Goal: Task Accomplishment & Management: Manage account settings

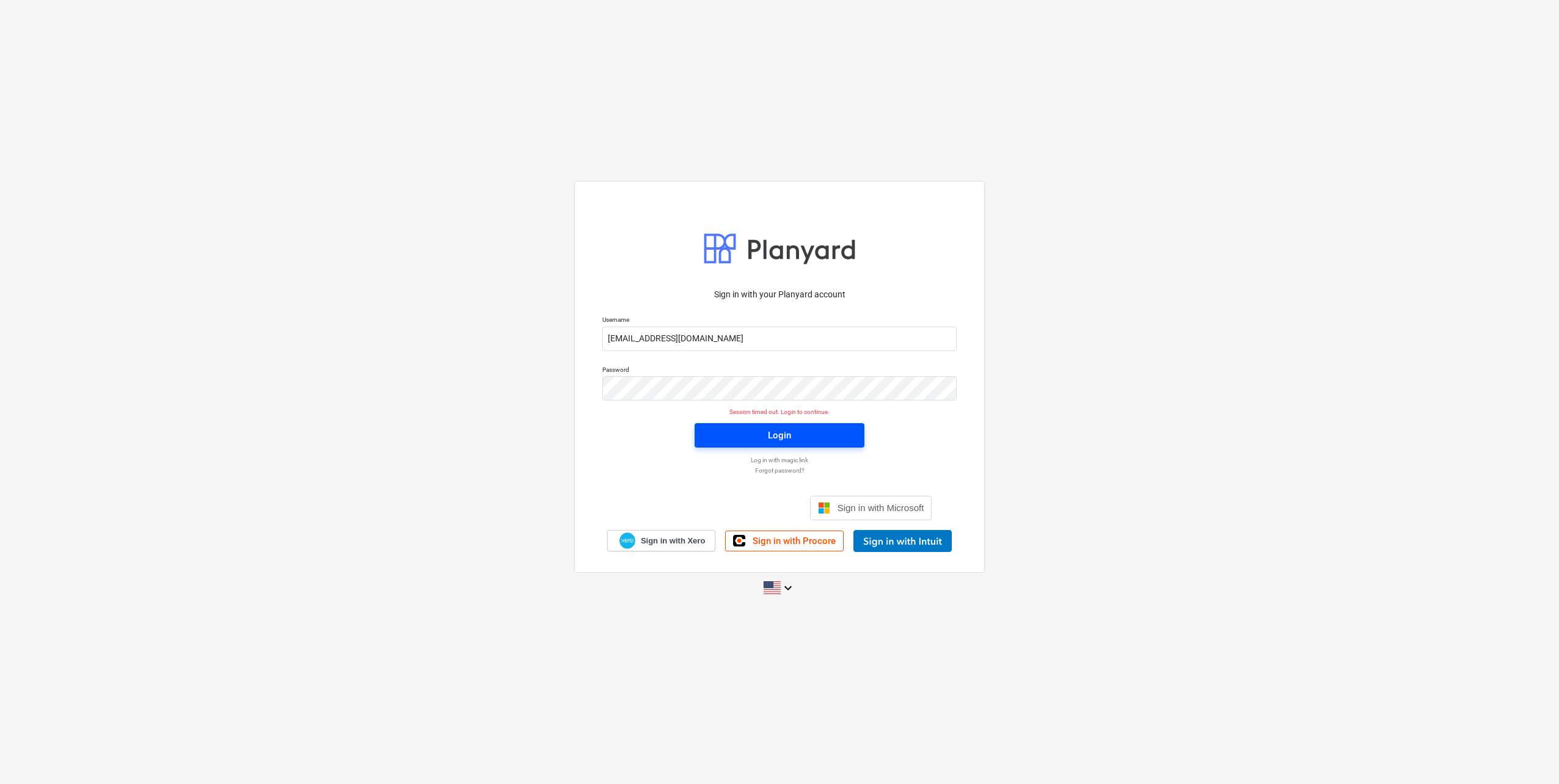
click at [747, 430] on span "Login" at bounding box center [779, 436] width 140 height 16
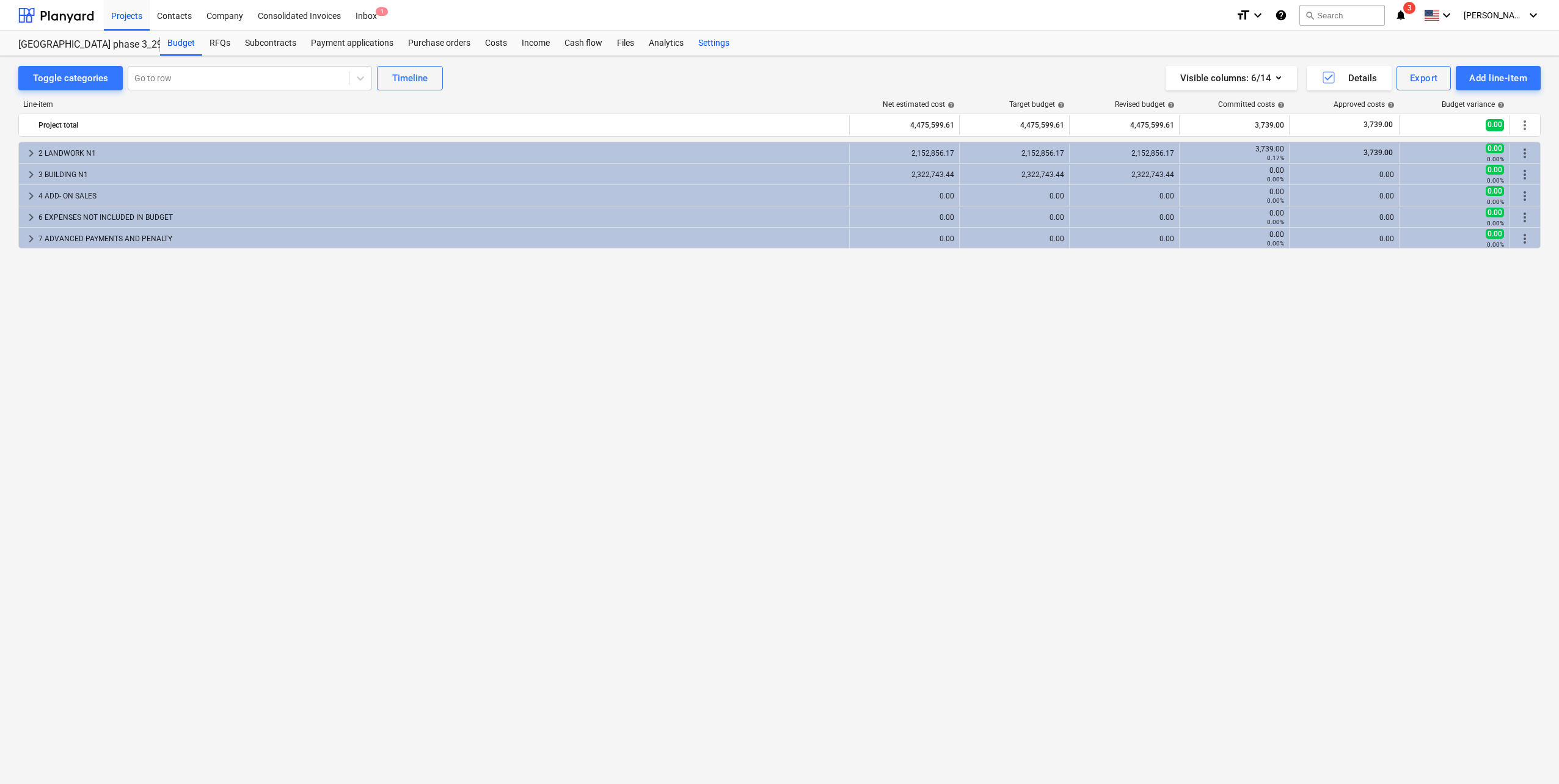
click at [700, 41] on div "Settings" at bounding box center [714, 43] width 46 height 25
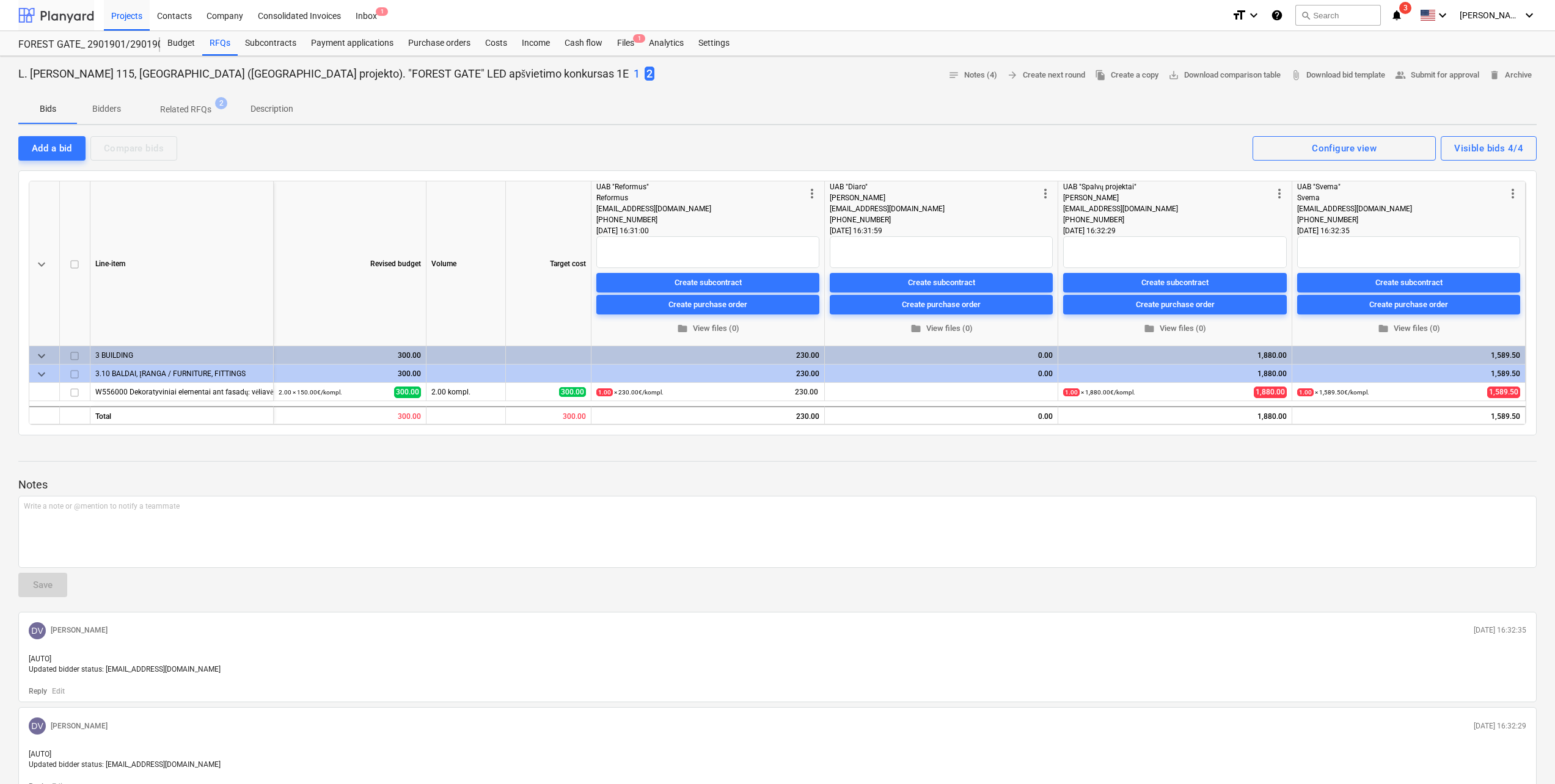
click at [67, 19] on div at bounding box center [57, 15] width 76 height 31
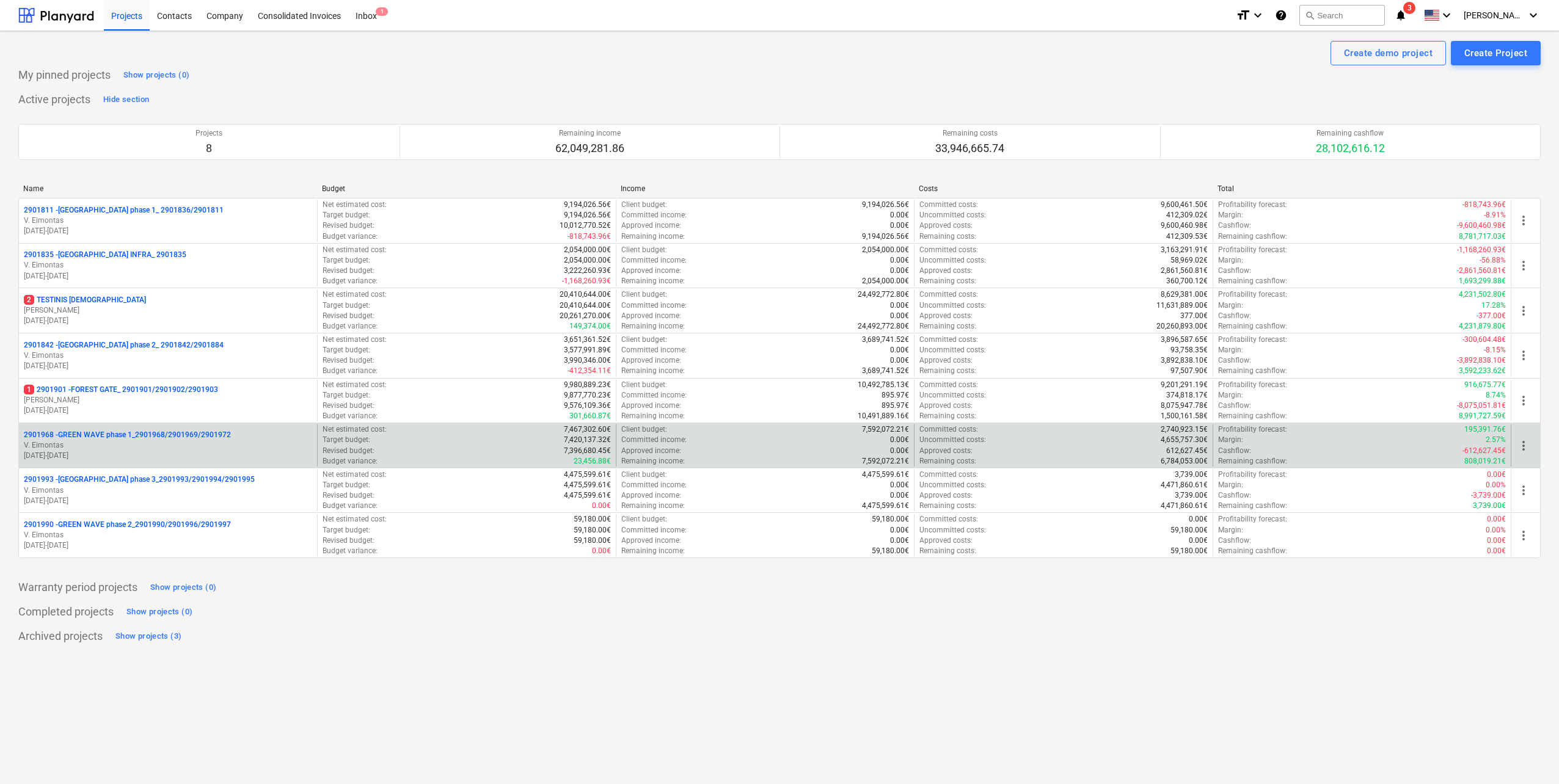
click at [210, 451] on p "[DATE] - [DATE]" at bounding box center [168, 456] width 289 height 11
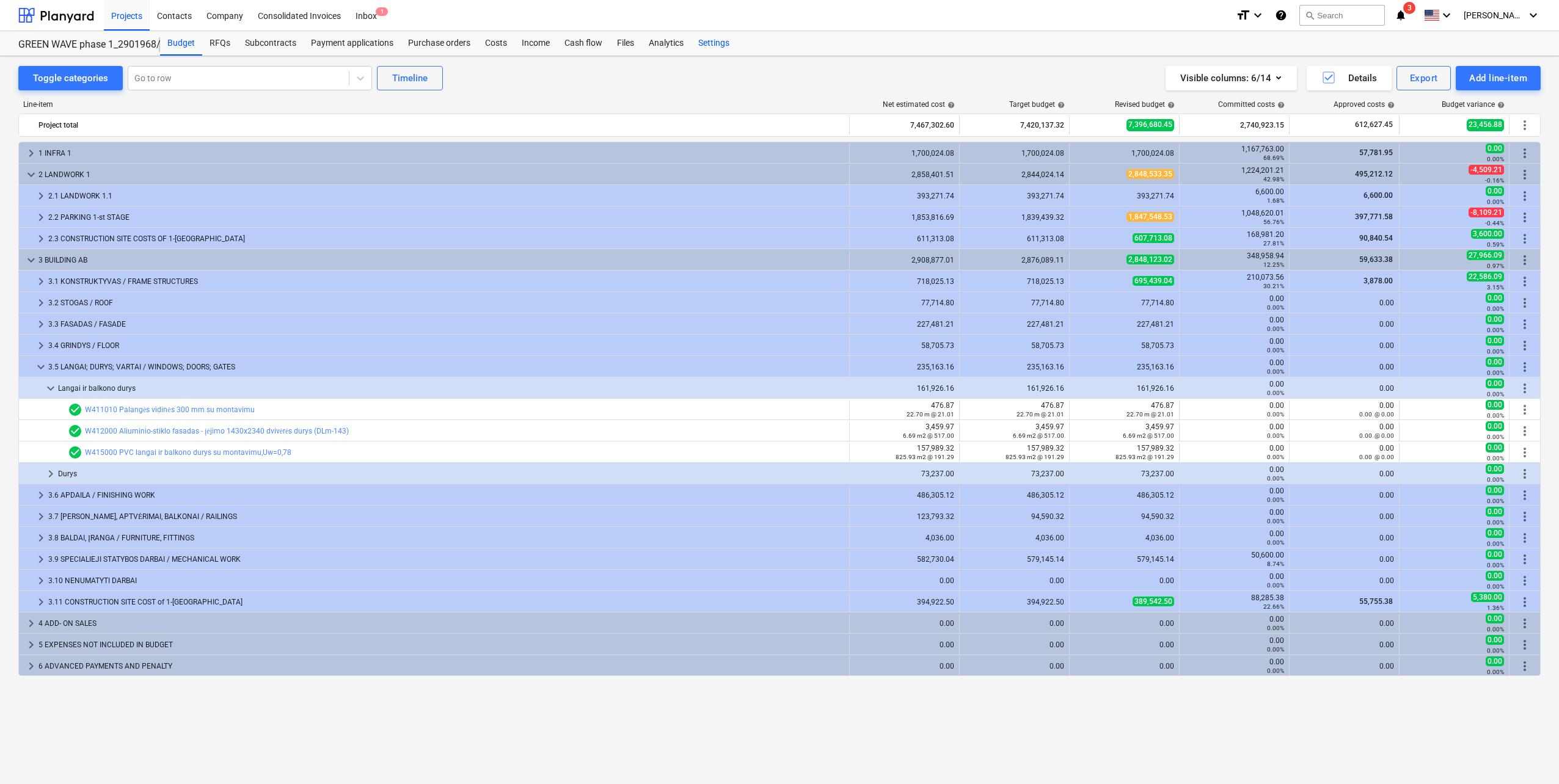
click at [730, 47] on div "Settings" at bounding box center [714, 43] width 46 height 25
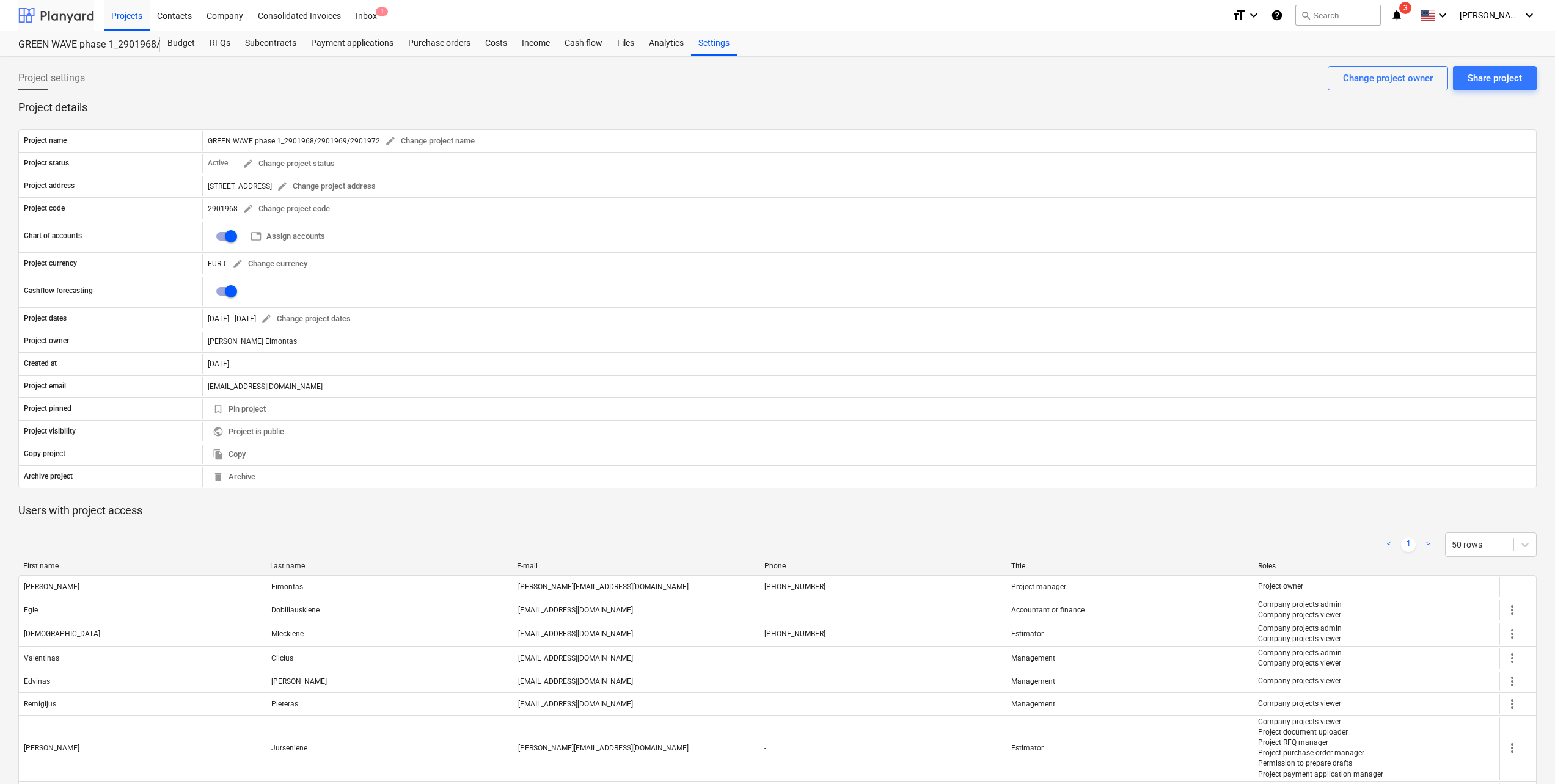
click at [88, 19] on div at bounding box center [57, 15] width 76 height 31
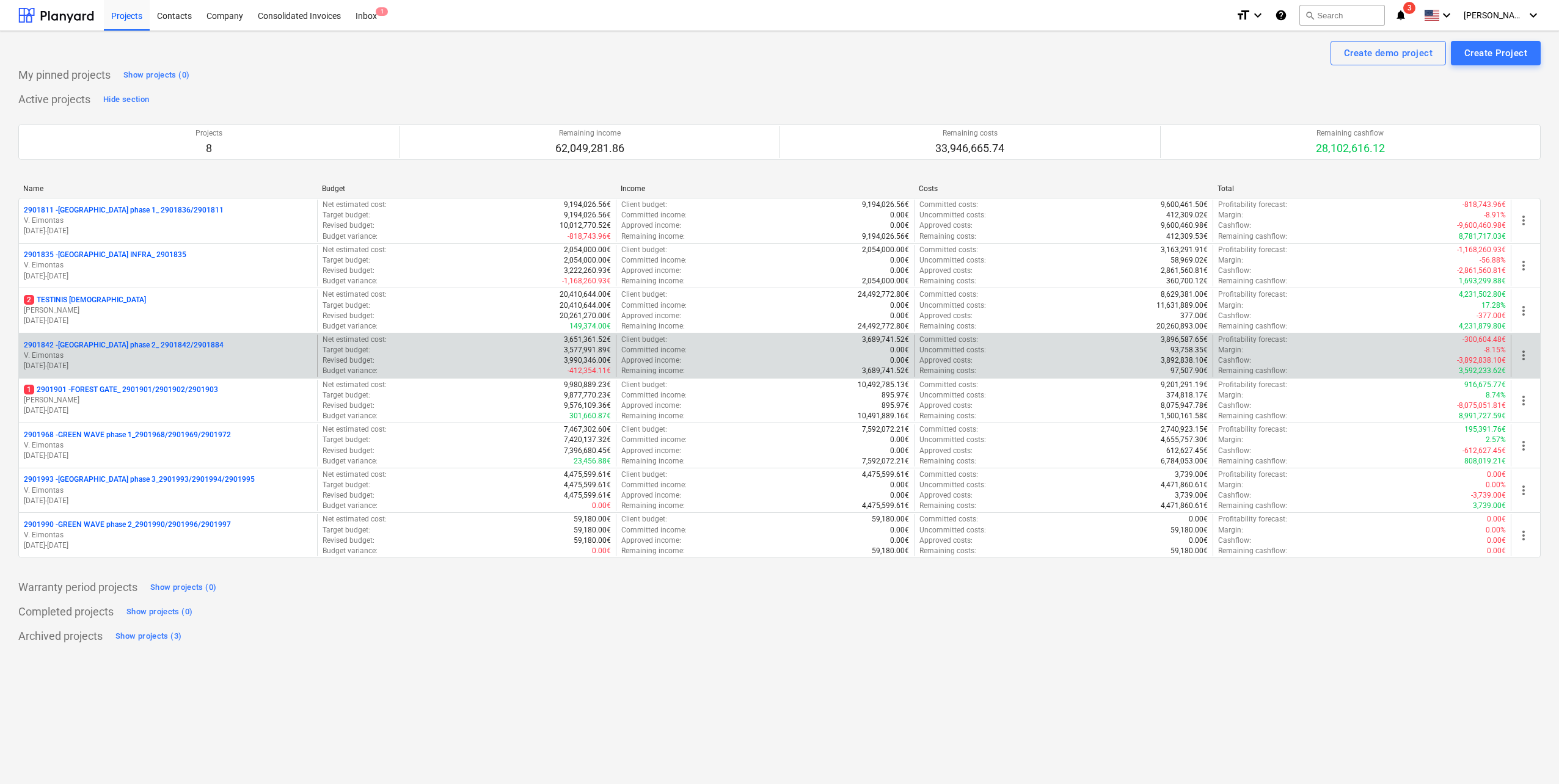
click at [211, 354] on p "V. Eimontas" at bounding box center [168, 356] width 289 height 11
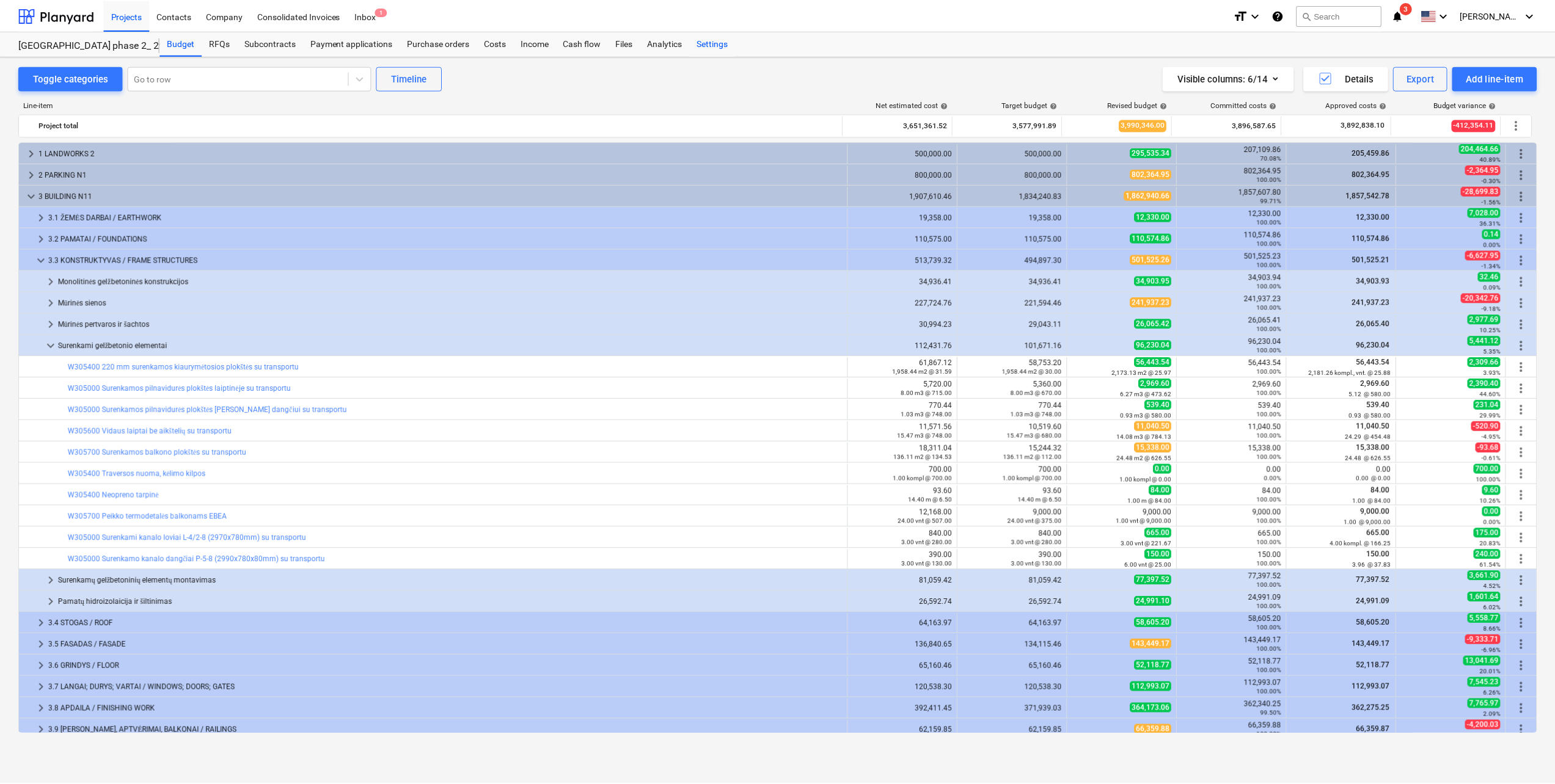
scroll to position [122, 0]
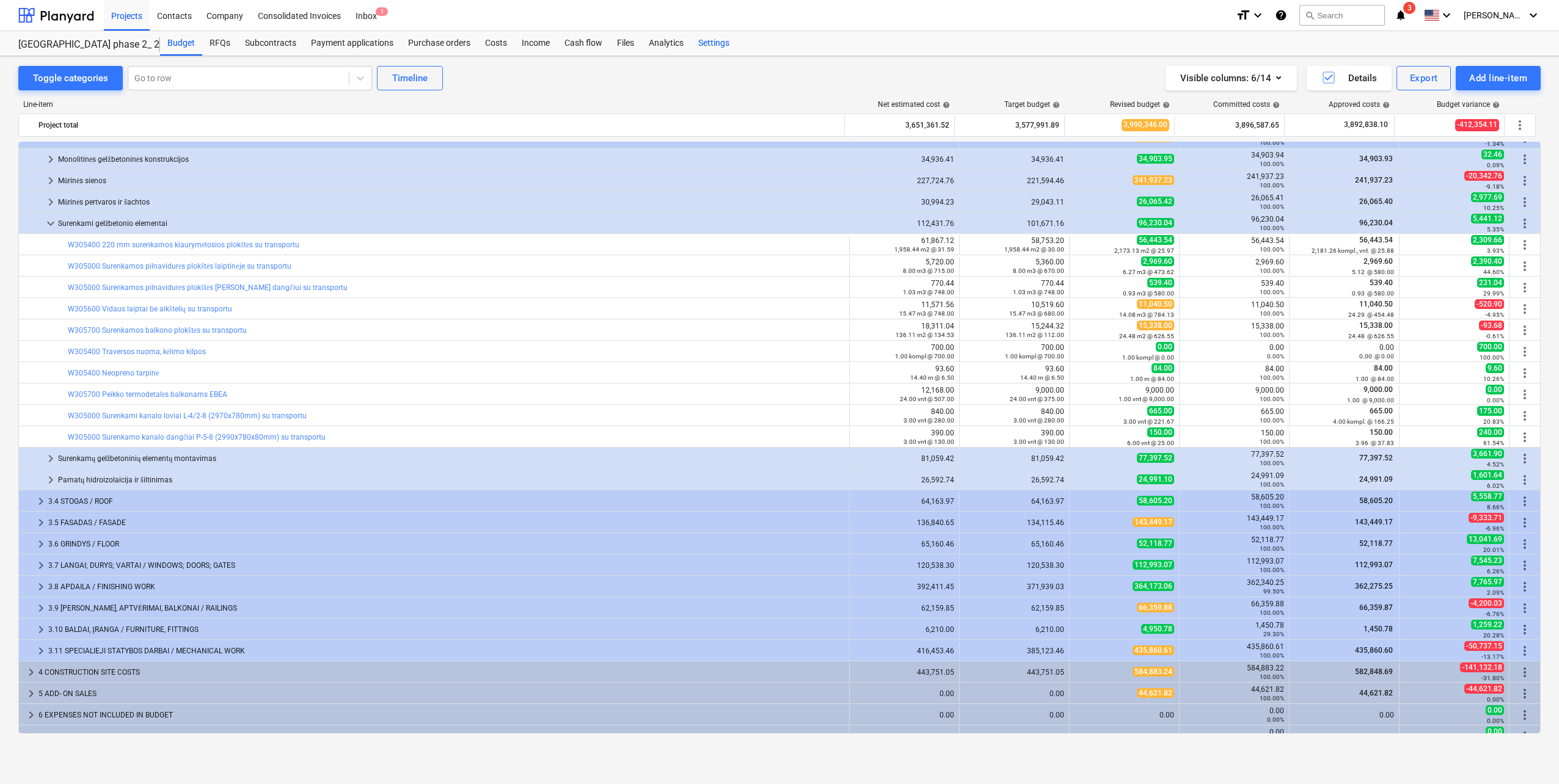
click at [712, 44] on div "Settings" at bounding box center [714, 43] width 46 height 25
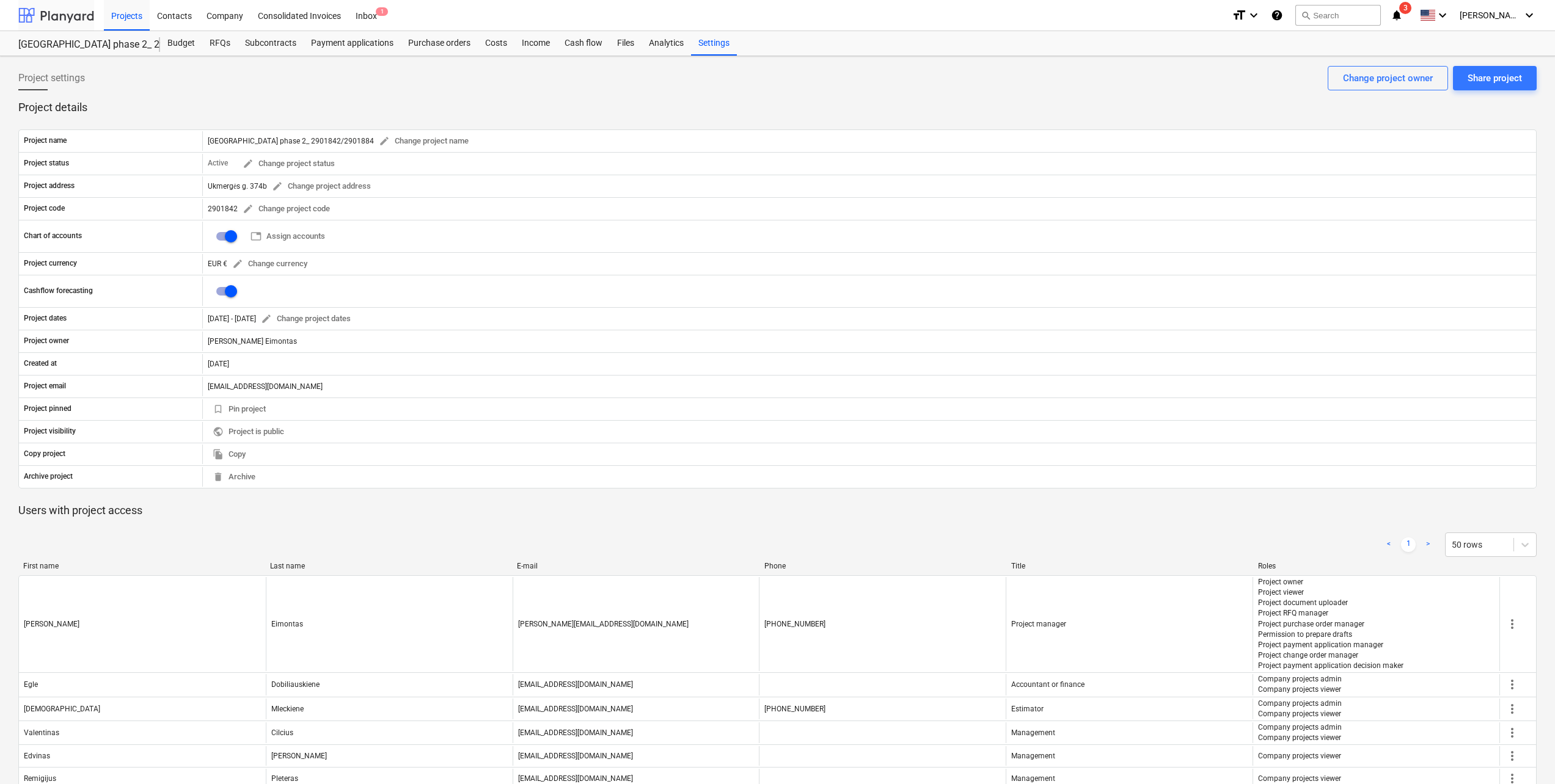
click at [61, 15] on div at bounding box center [57, 15] width 76 height 31
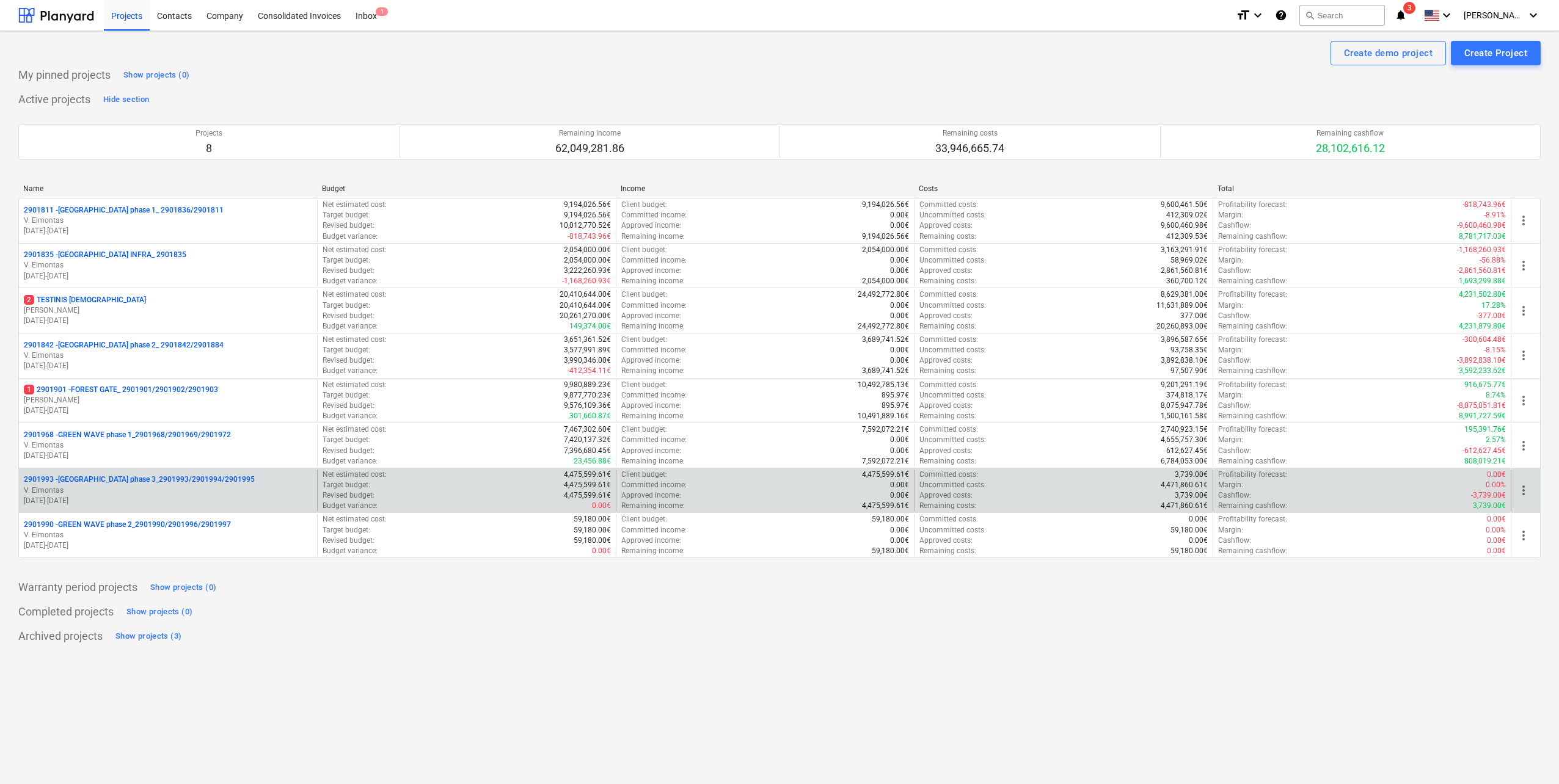
click at [217, 506] on div "2901993 - [GEOGRAPHIC_DATA] phase 3_2901993/2901994/2901995 V. Eimontas [DATE] …" at bounding box center [168, 490] width 298 height 42
click at [214, 493] on p "V. Eimontas" at bounding box center [168, 491] width 289 height 11
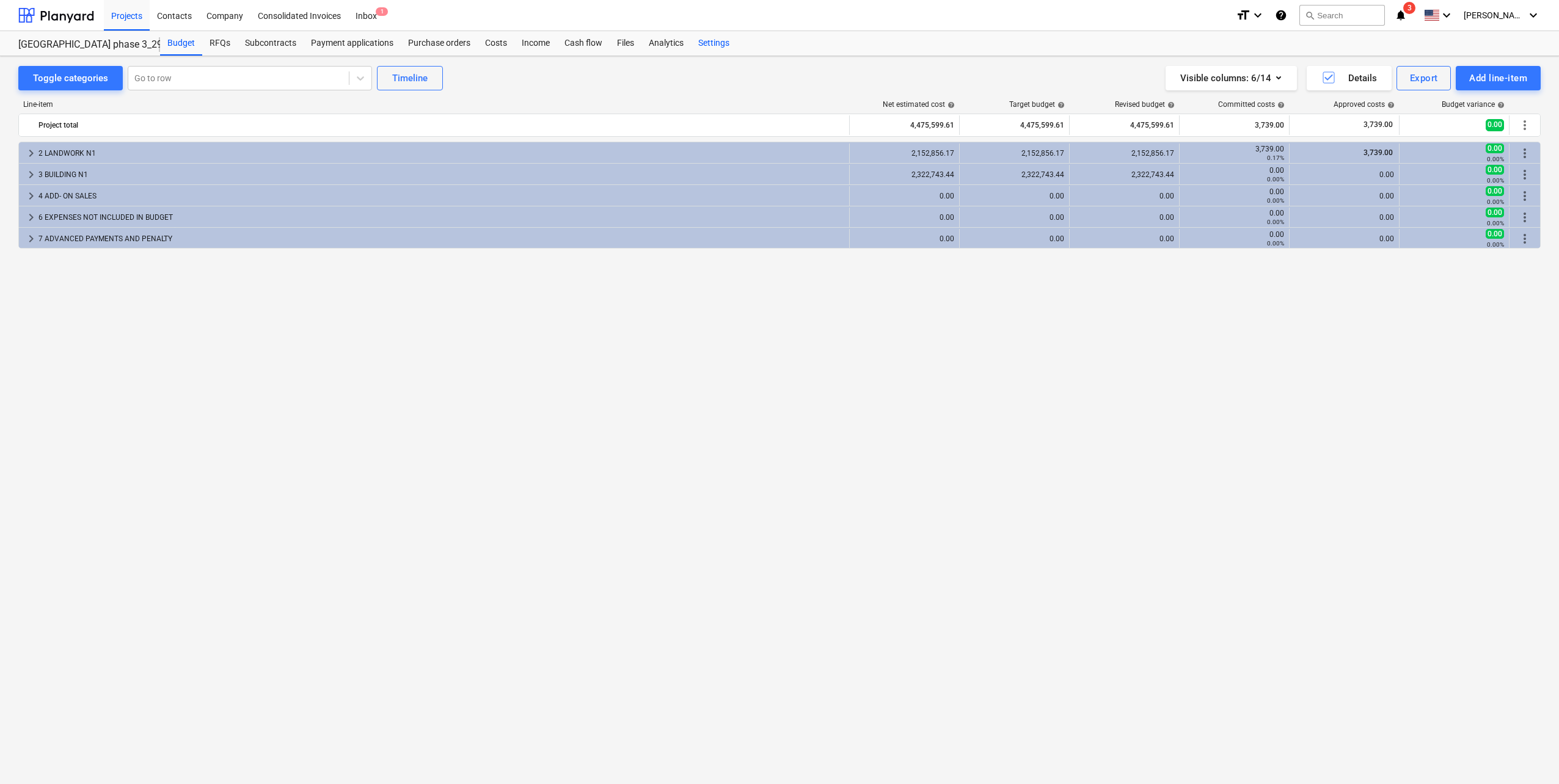
click at [712, 47] on div "Settings" at bounding box center [714, 43] width 46 height 25
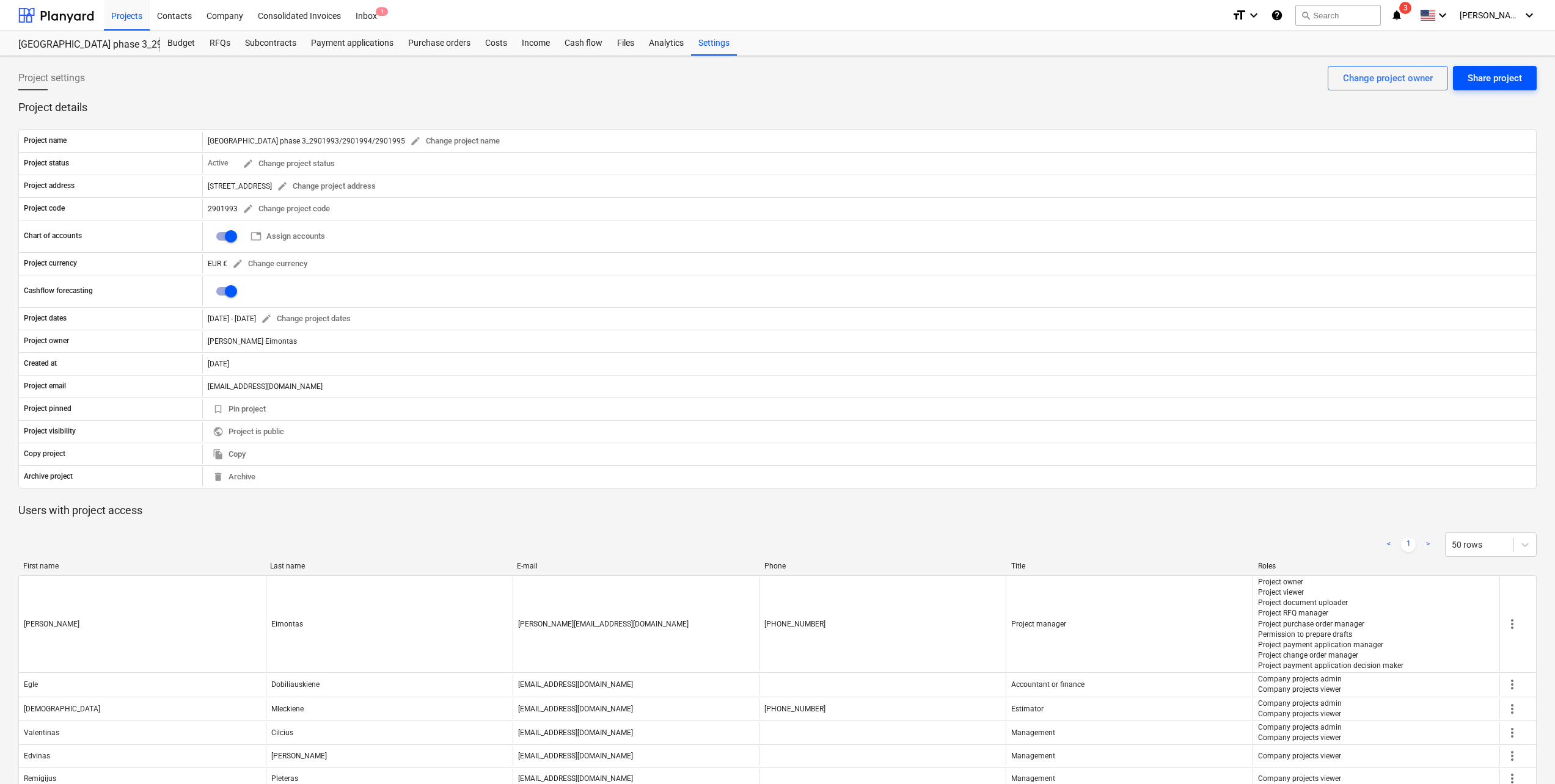
click at [1479, 79] on div "Share project" at bounding box center [1494, 78] width 55 height 16
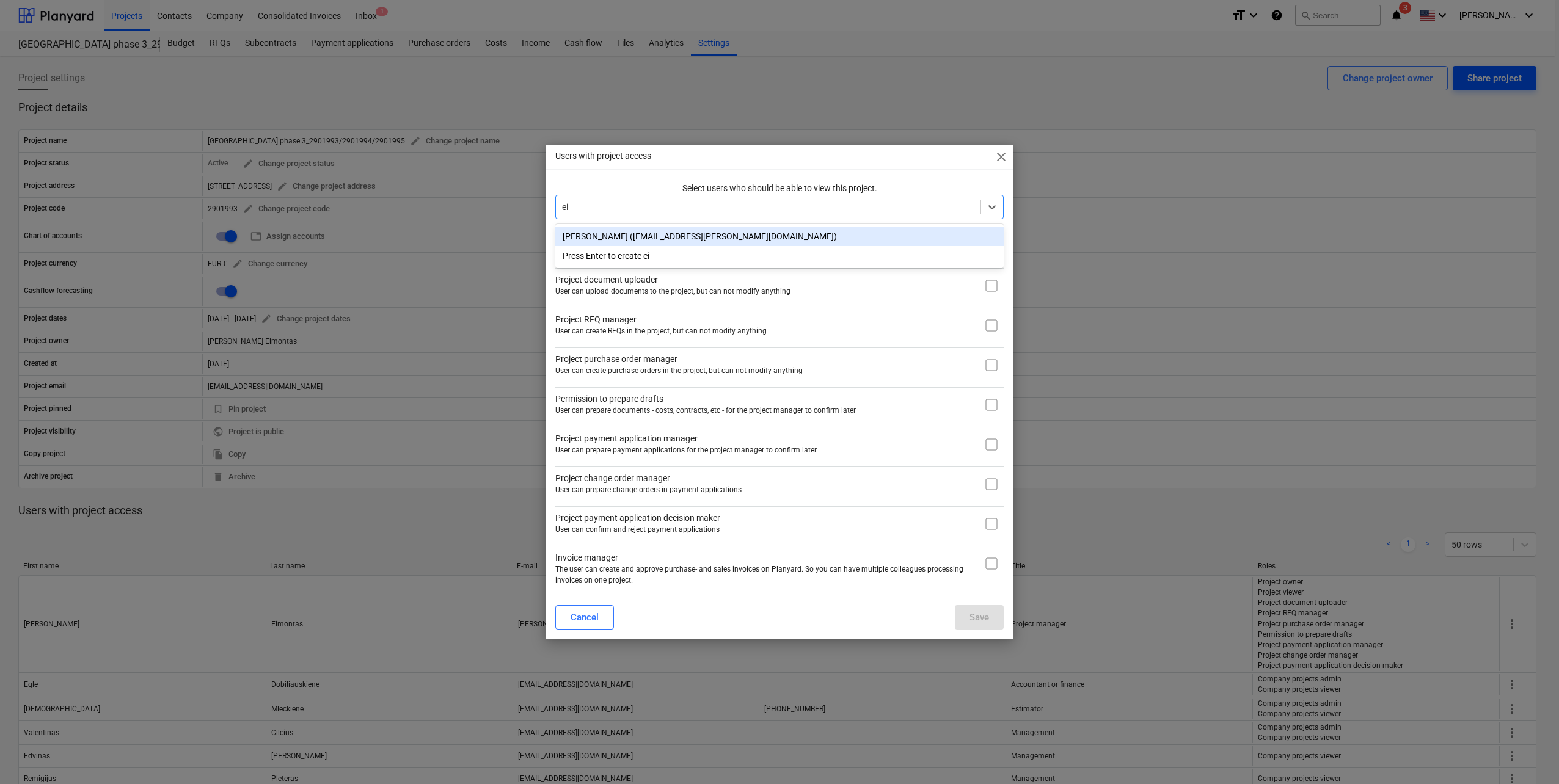
type input "eim"
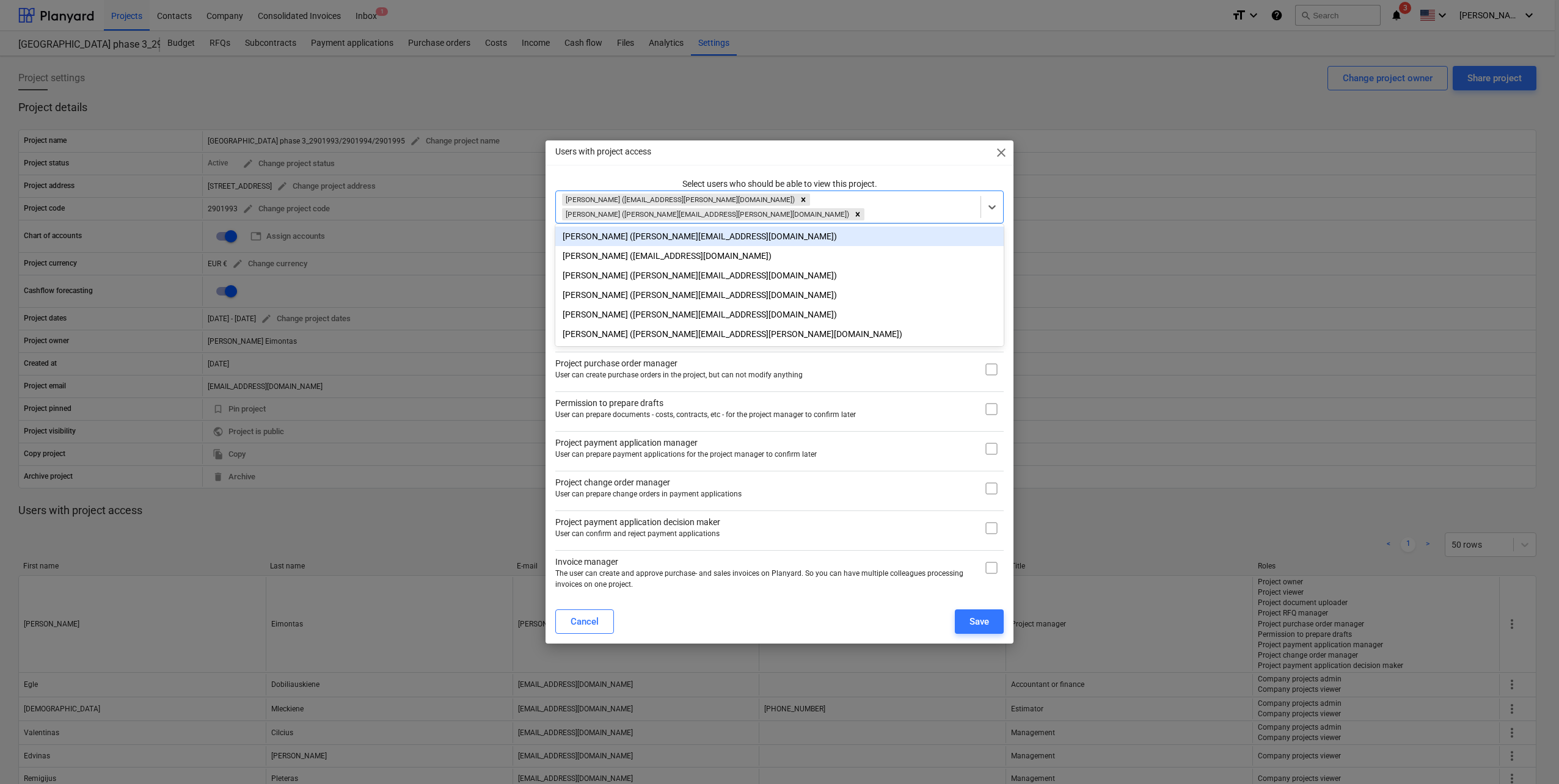
click at [851, 632] on div "Cancel Save" at bounding box center [780, 621] width 463 height 34
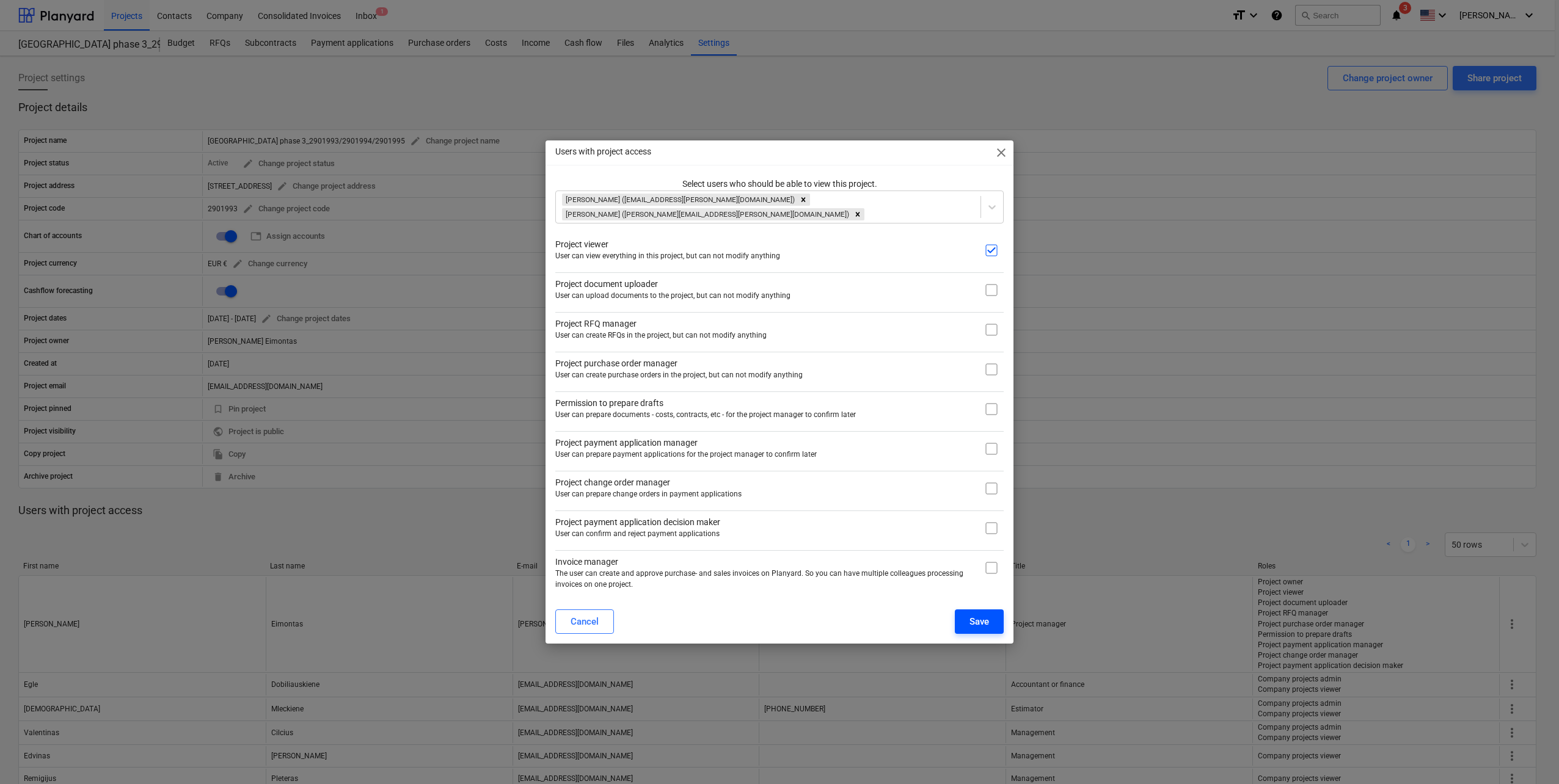
click at [972, 619] on div "Save" at bounding box center [979, 622] width 19 height 16
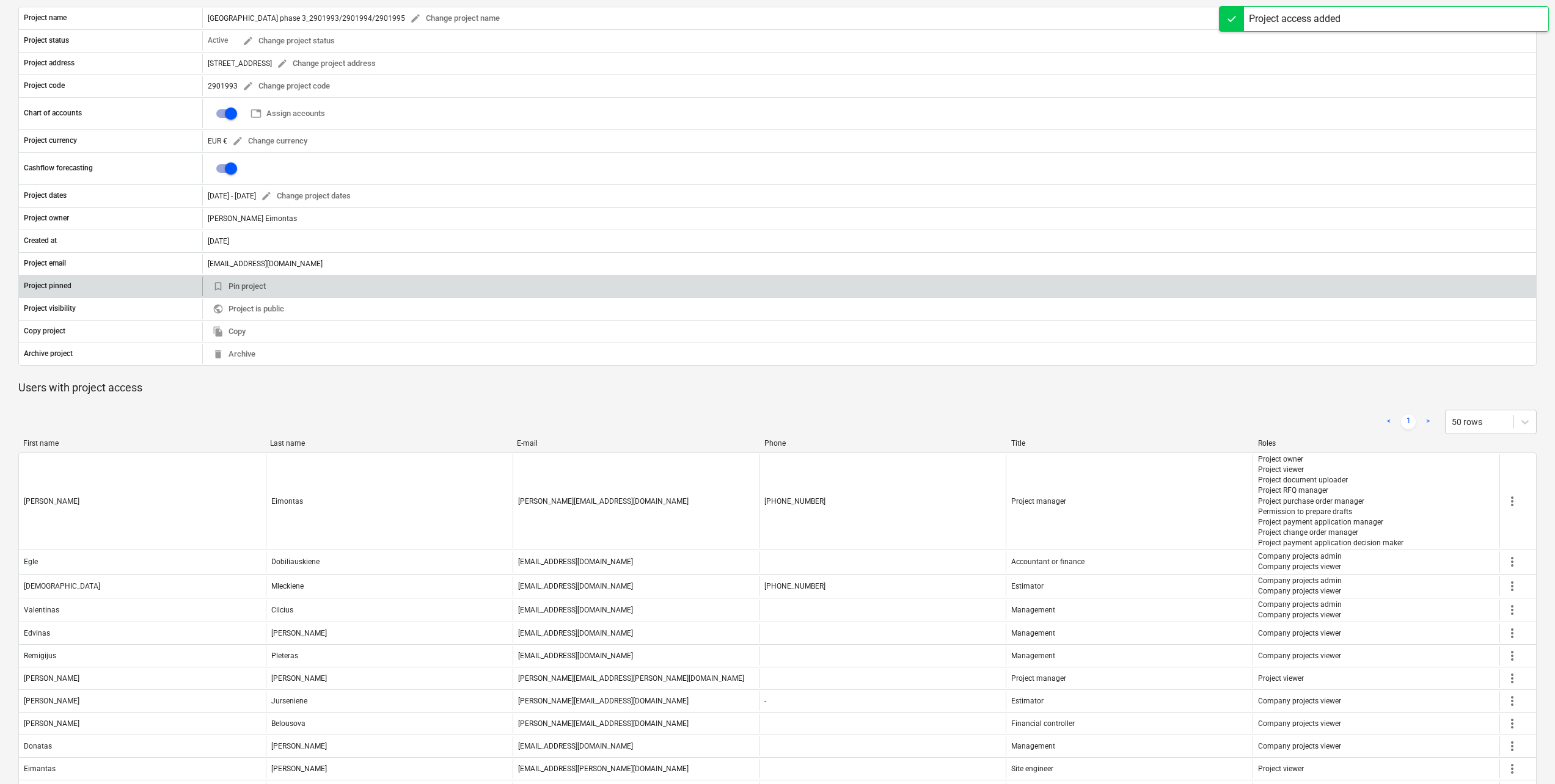
scroll to position [247, 0]
